Goal: Information Seeking & Learning: Learn about a topic

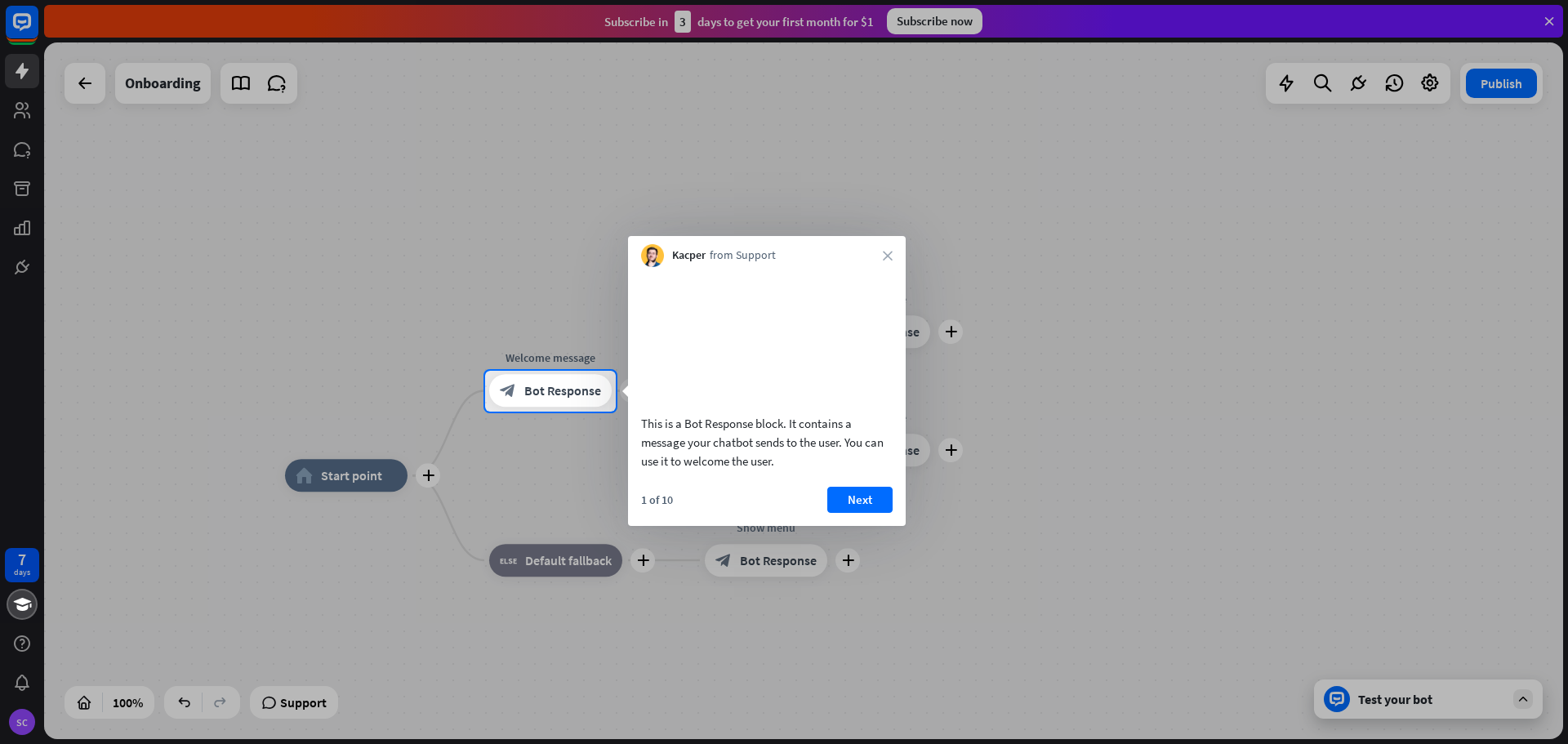
click at [712, 340] on video at bounding box center [767, 338] width 251 height 126
click at [871, 512] on button "Next" at bounding box center [860, 499] width 66 height 26
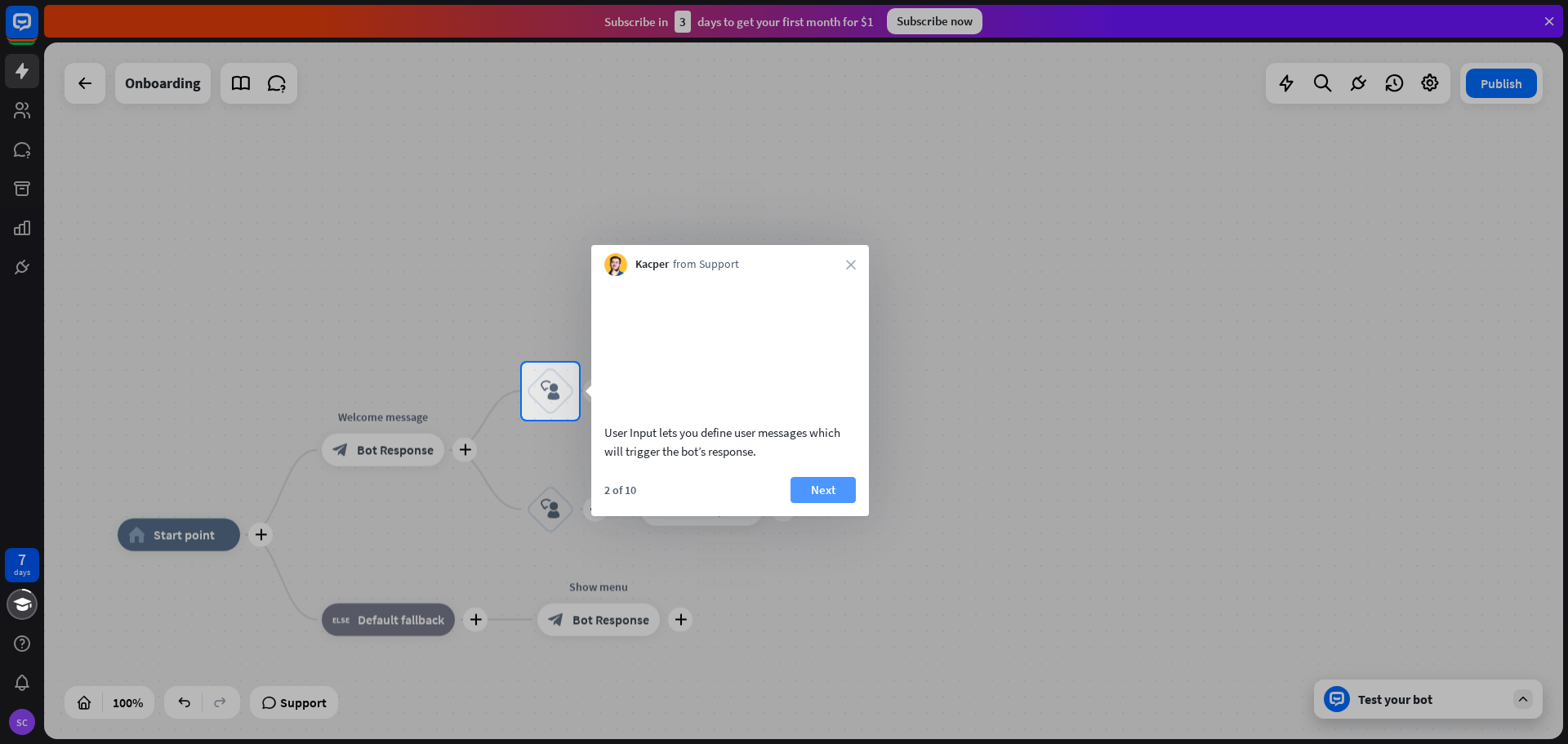
click at [826, 502] on button "Next" at bounding box center [824, 489] width 66 height 26
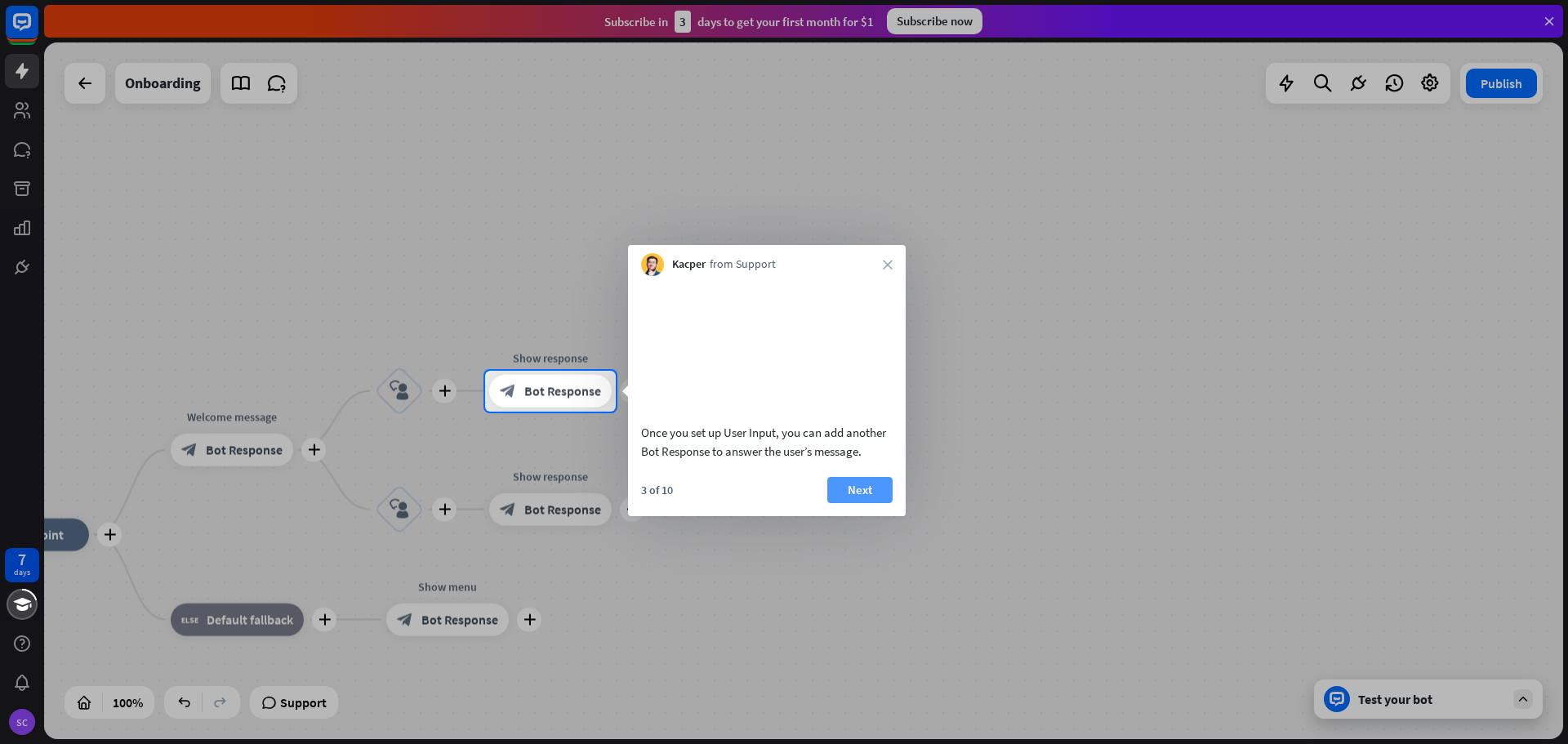
click at [860, 502] on button "Next" at bounding box center [860, 489] width 66 height 26
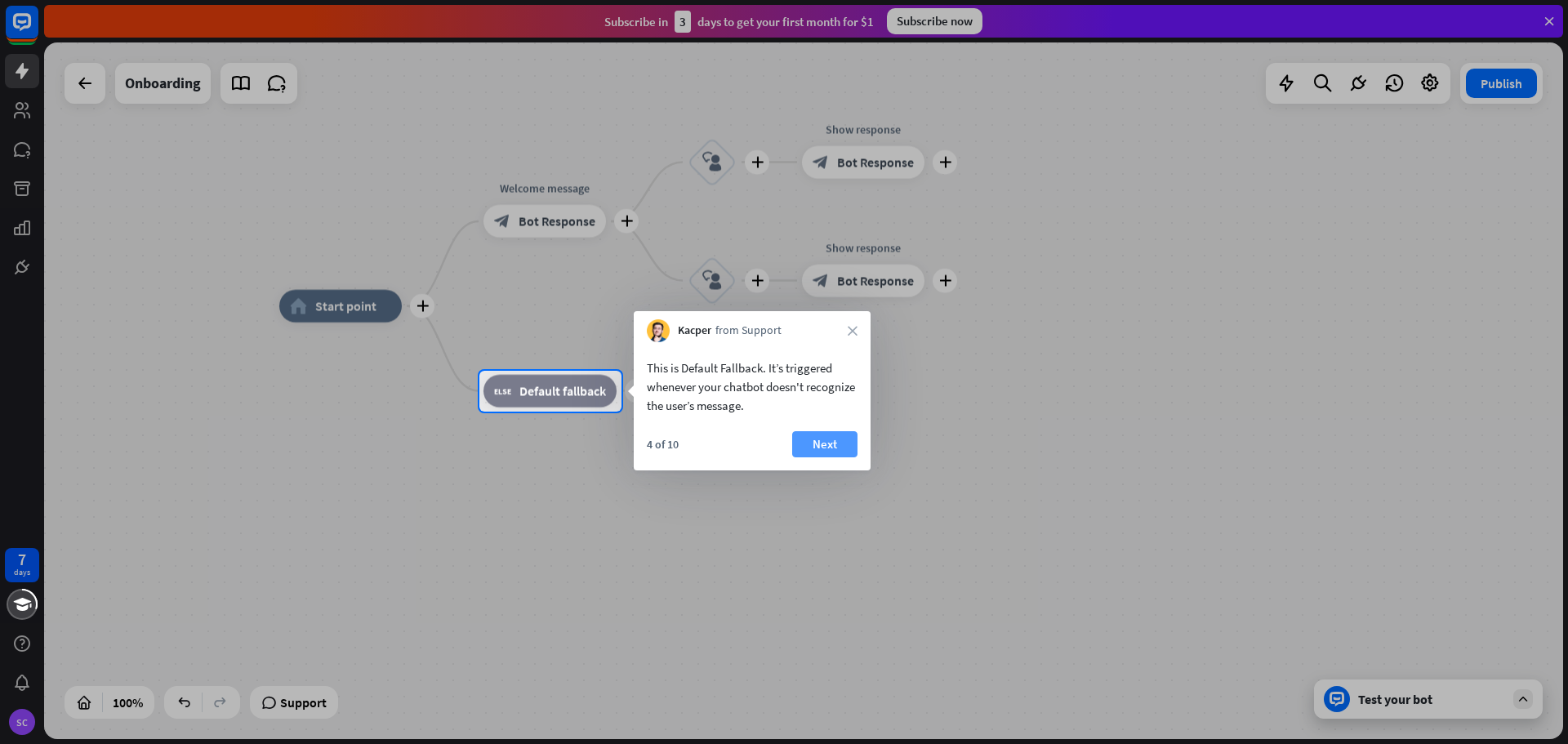
click at [825, 441] on button "Next" at bounding box center [825, 443] width 66 height 26
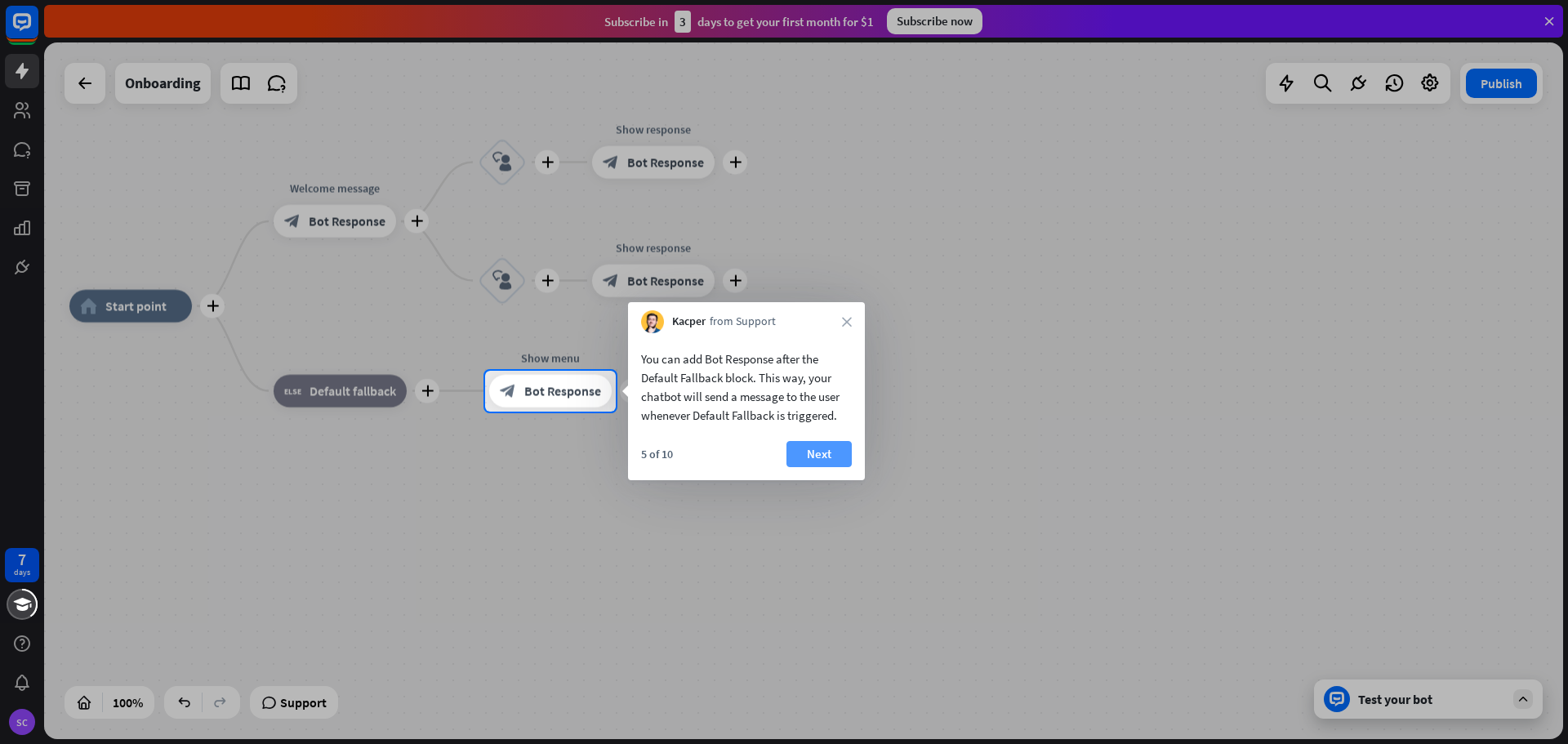
click at [816, 451] on button "Next" at bounding box center [819, 453] width 66 height 26
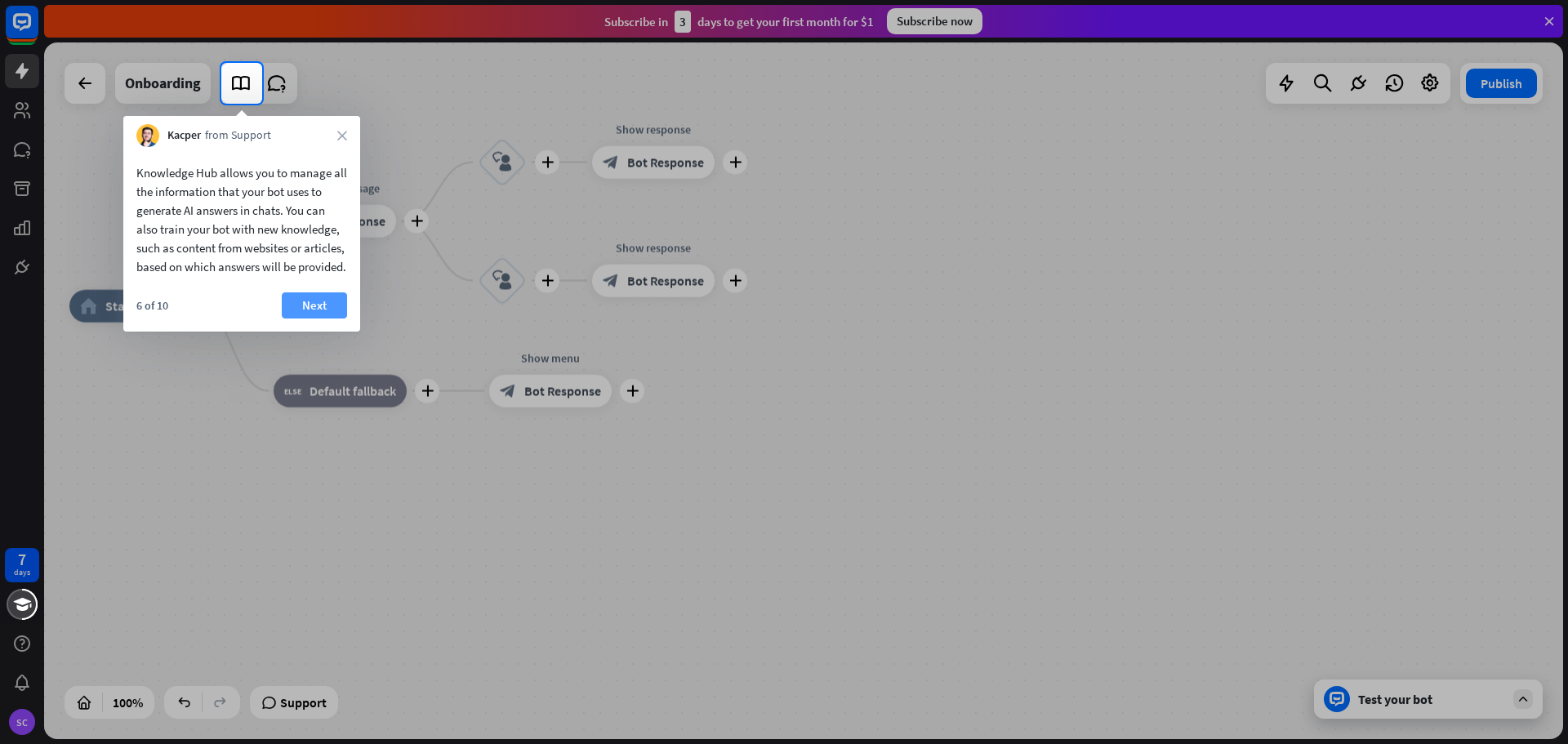
click at [311, 319] on button "Next" at bounding box center [314, 305] width 66 height 26
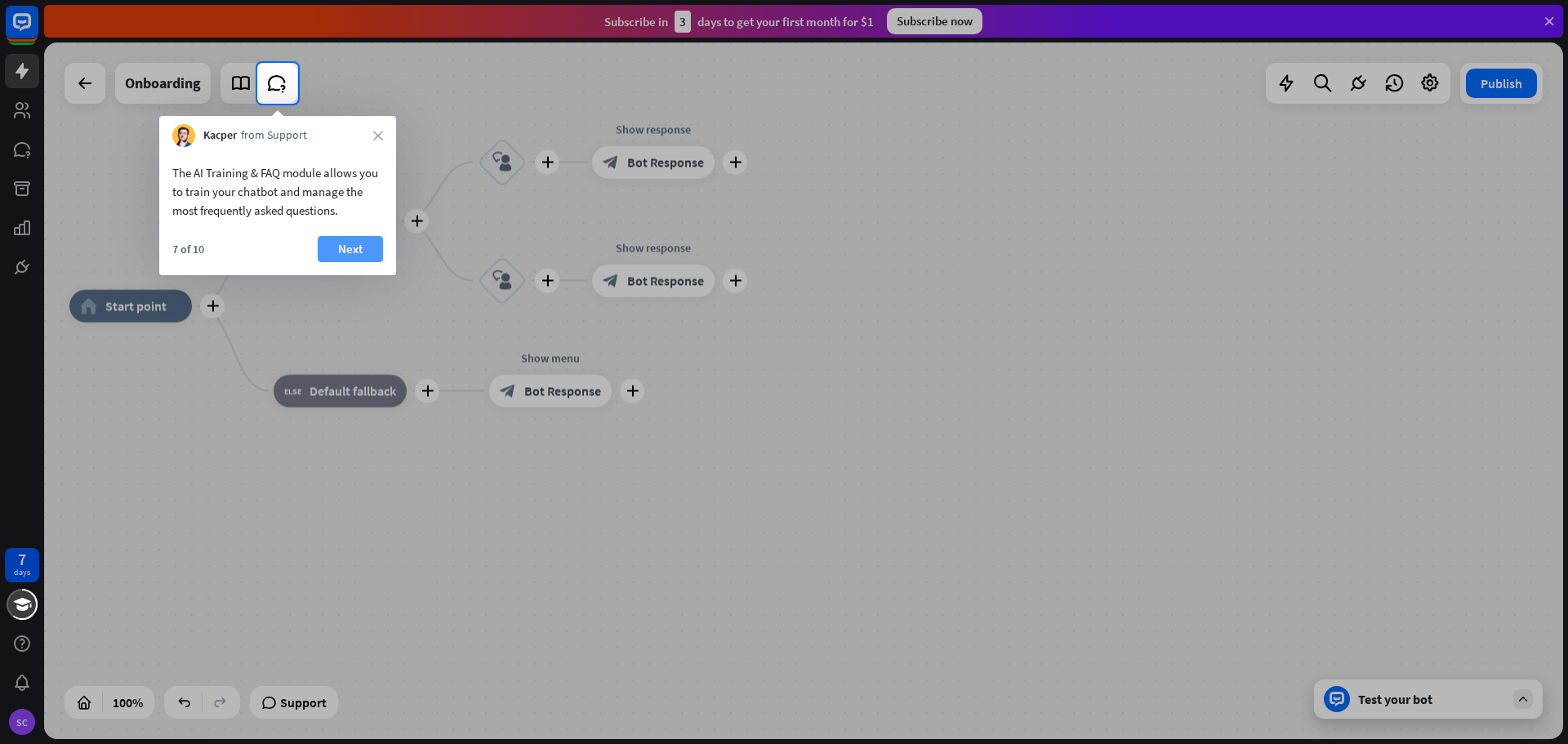
click at [340, 242] on button "Next" at bounding box center [351, 249] width 66 height 26
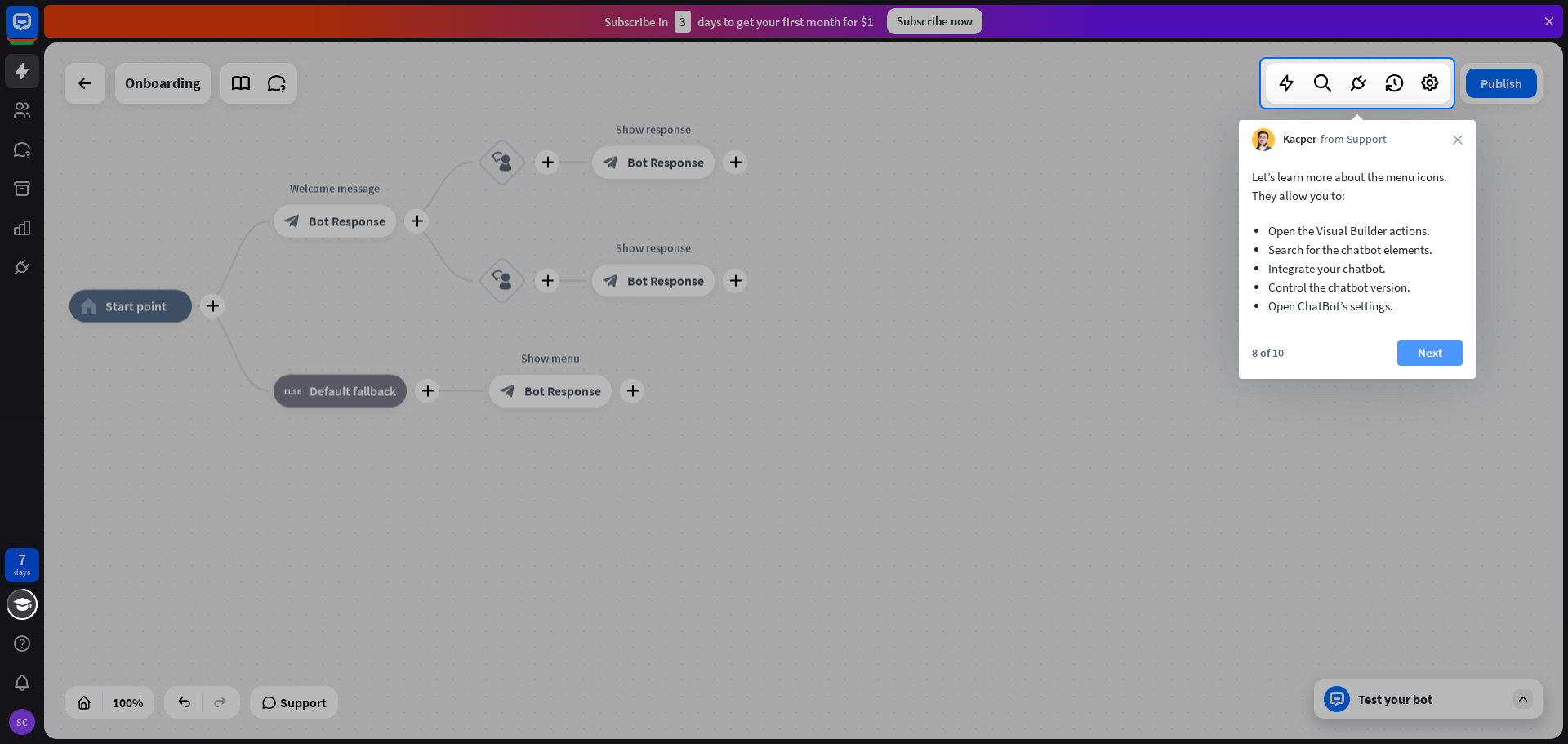
click at [1434, 349] on button "Next" at bounding box center [1430, 352] width 66 height 26
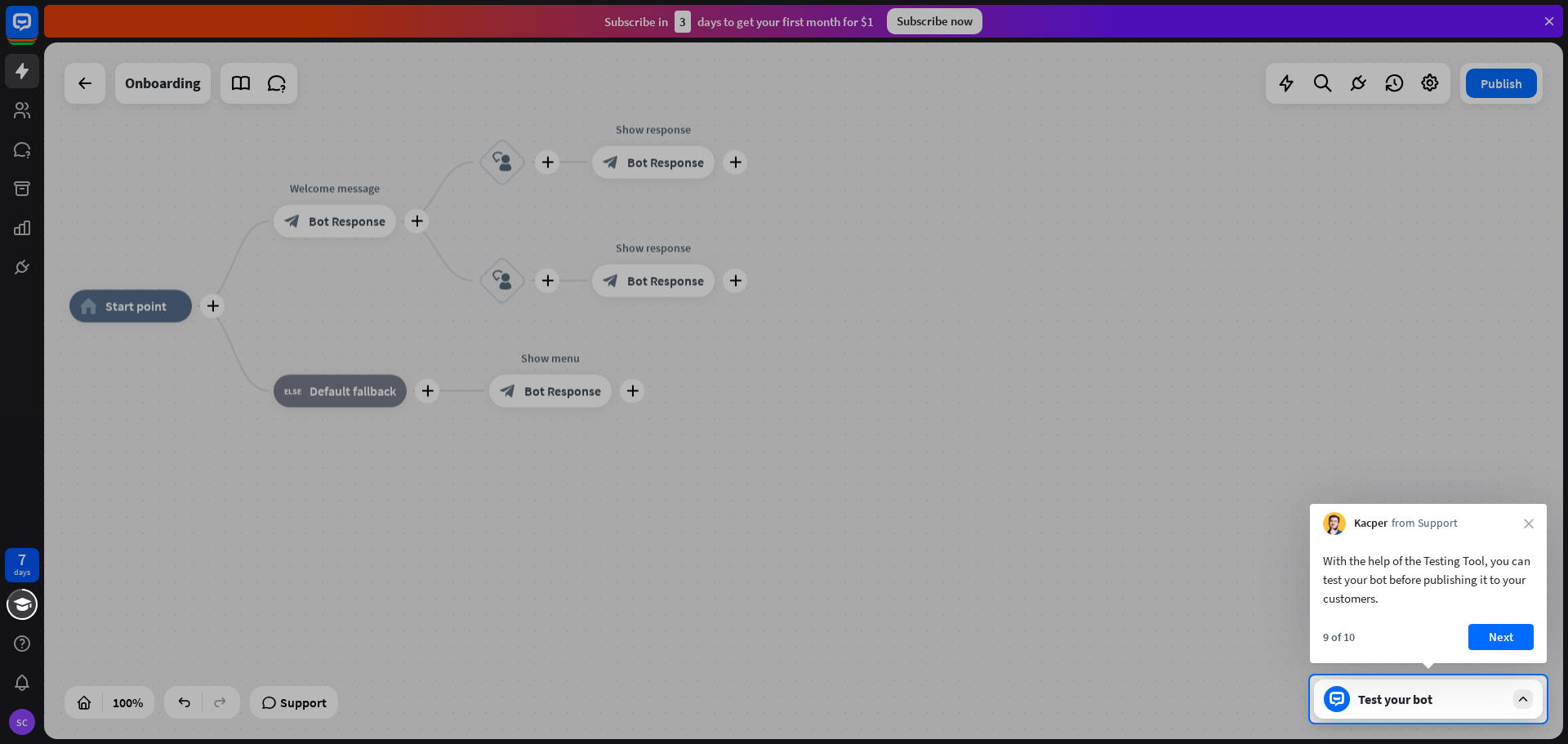
click at [1535, 521] on div "Kacper from Support close" at bounding box center [1429, 518] width 237 height 31
click at [1383, 690] on div "Test your bot" at bounding box center [1428, 699] width 228 height 39
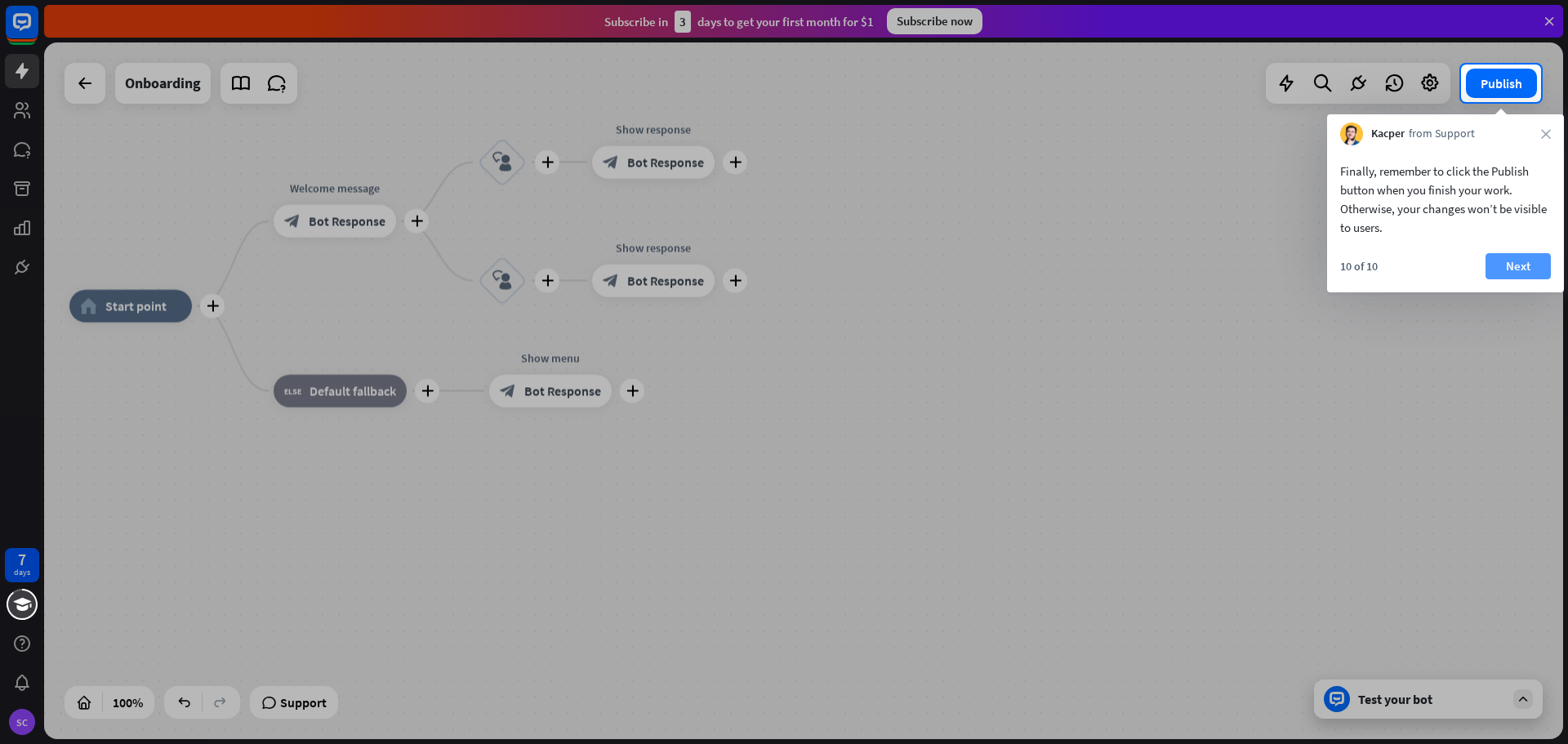
click at [1515, 267] on button "Next" at bounding box center [1518, 265] width 66 height 26
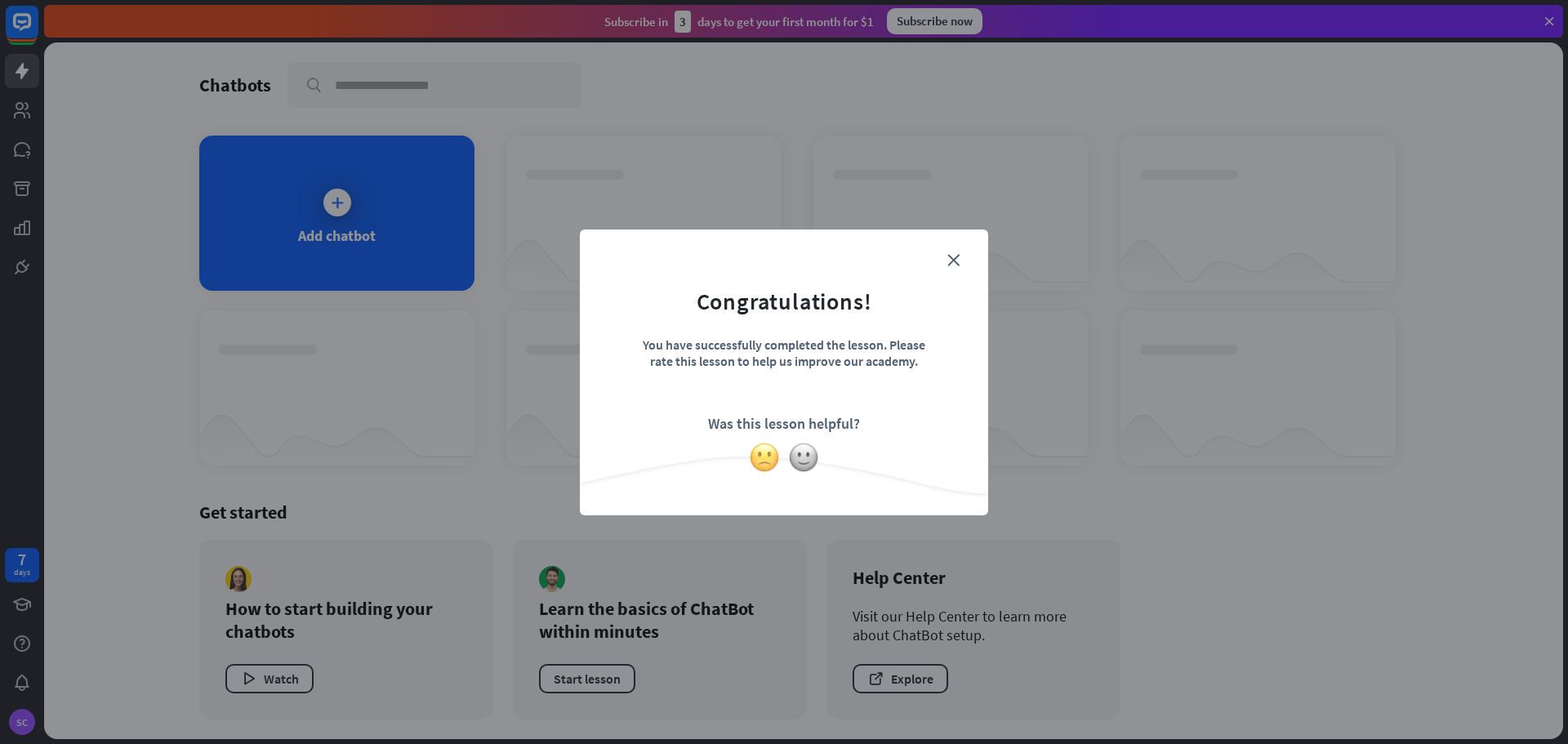
click at [765, 461] on img at bounding box center [764, 456] width 31 height 31
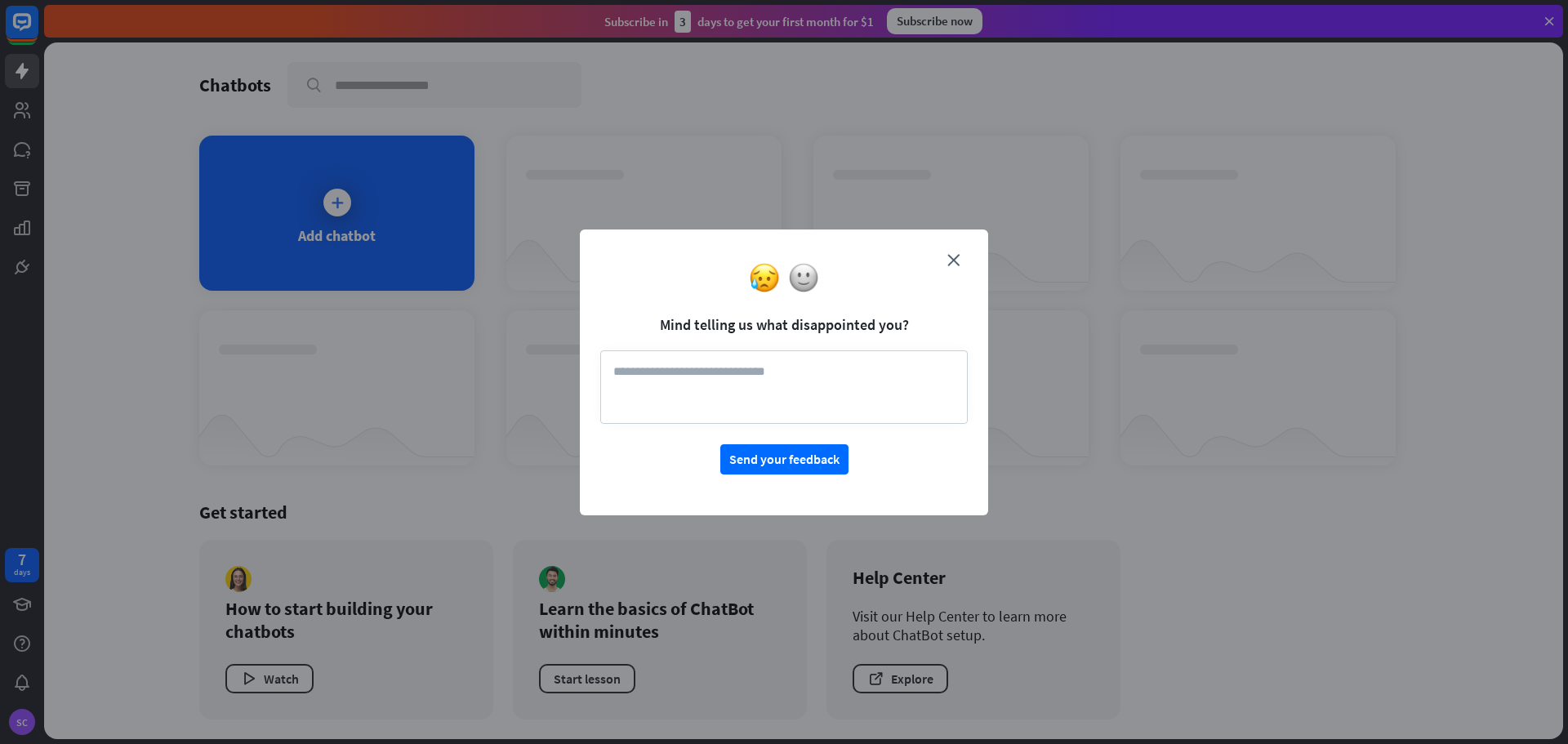
click at [627, 363] on textarea at bounding box center [784, 386] width 368 height 74
type textarea "**********"
click at [763, 462] on button "Send your feedback" at bounding box center [784, 459] width 128 height 30
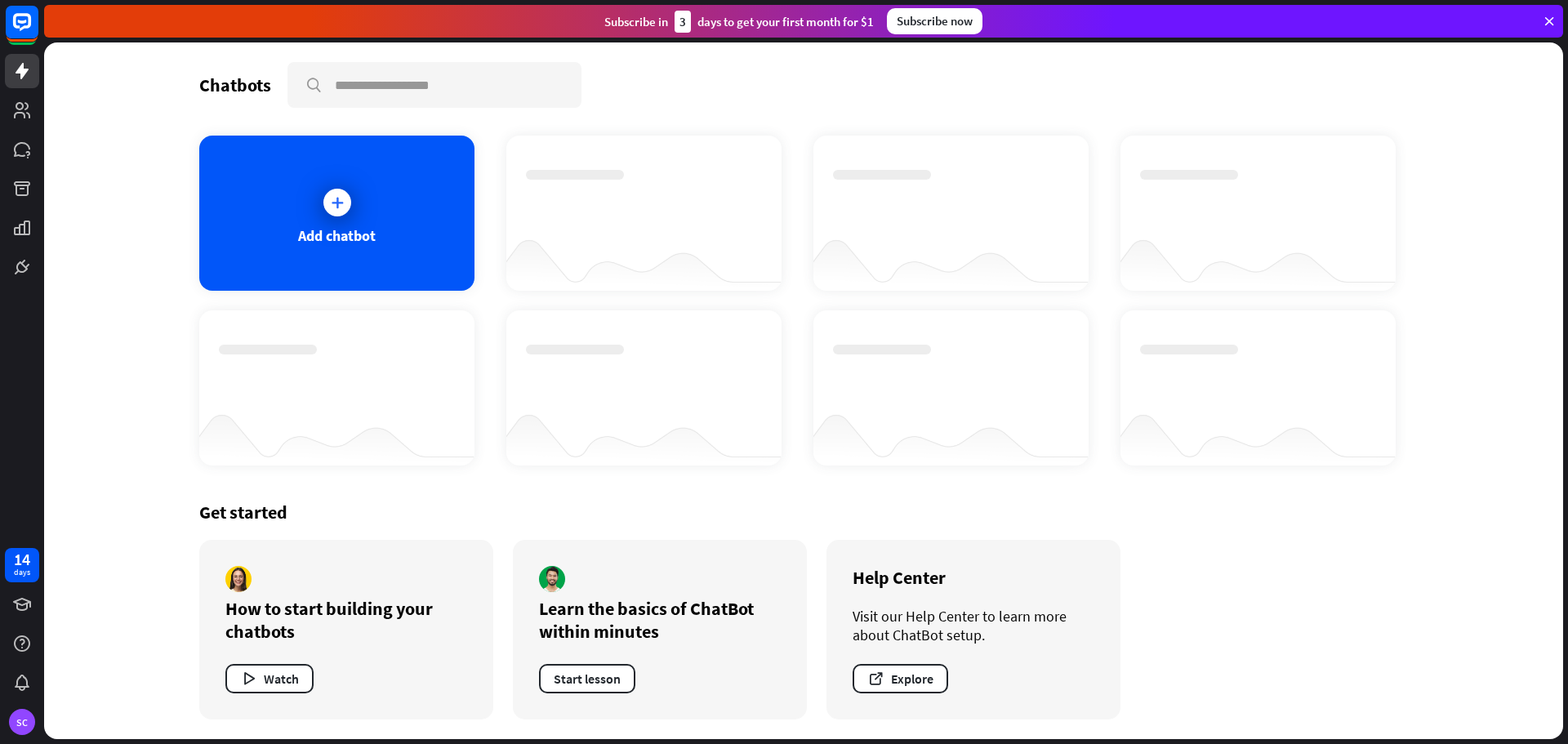
click at [1549, 17] on icon at bounding box center [1549, 21] width 15 height 15
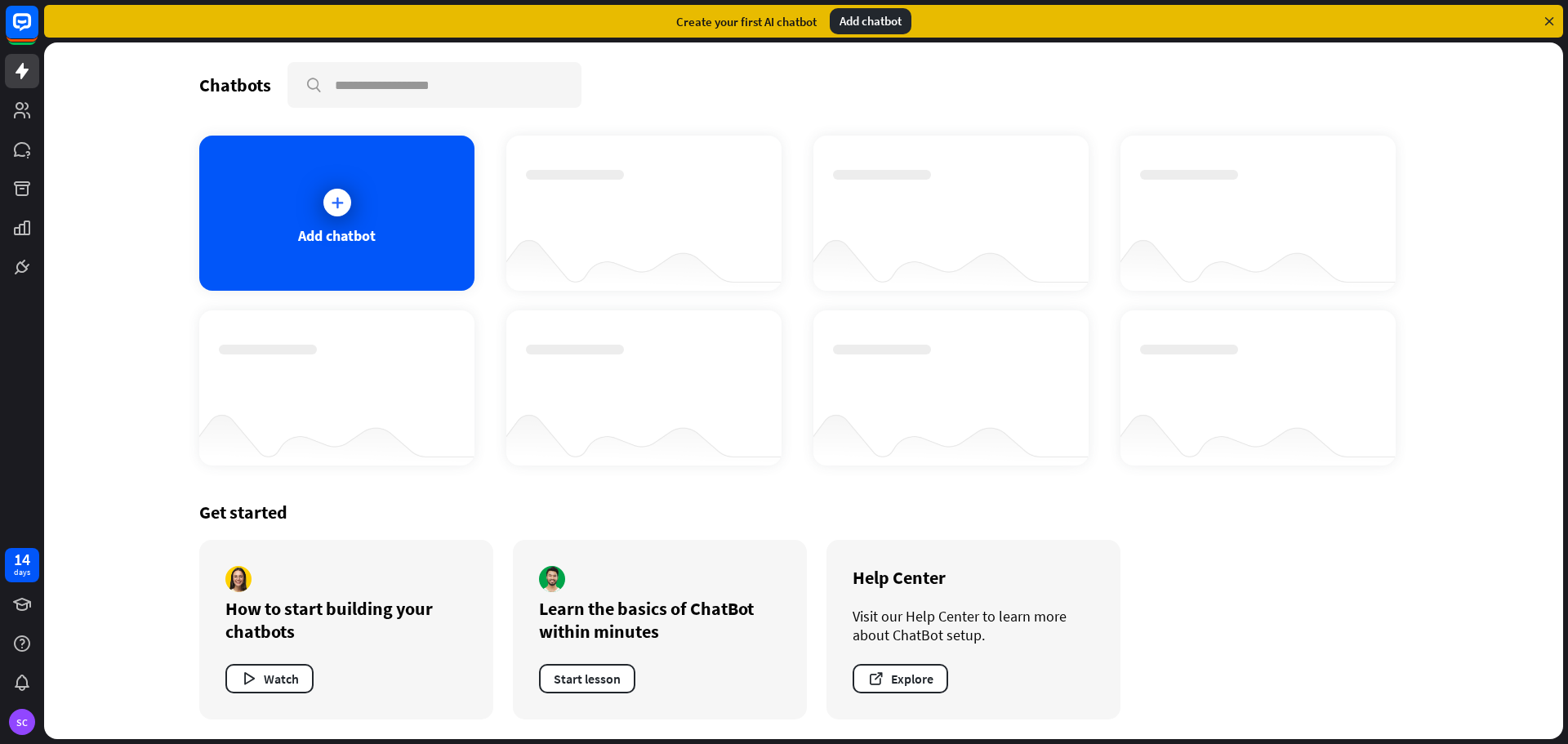
click at [1549, 17] on icon at bounding box center [1549, 21] width 15 height 15
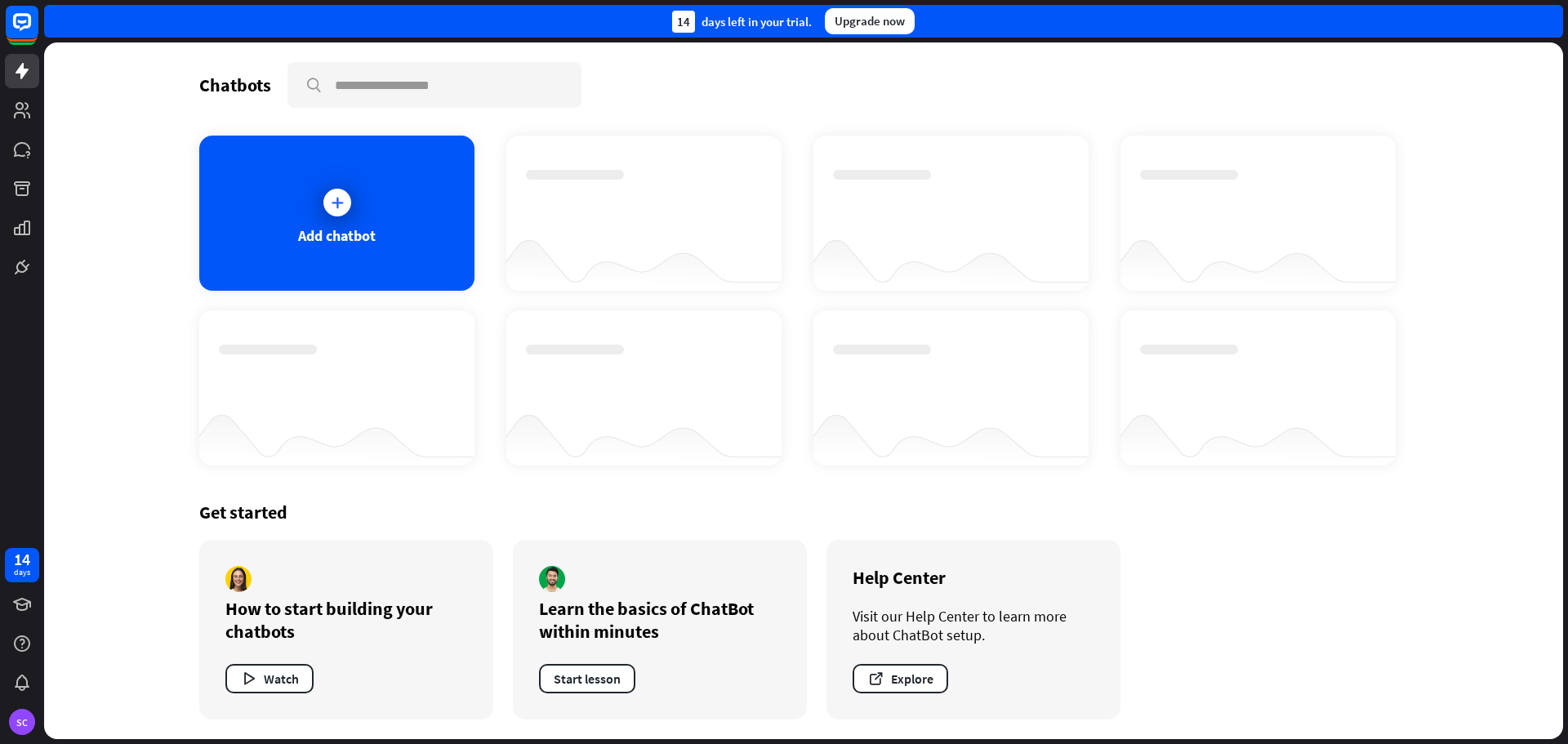
click at [1549, 17] on div "14 days left in your trial. Upgrade now" at bounding box center [804, 21] width 1519 height 33
